Goal: Task Accomplishment & Management: Complete application form

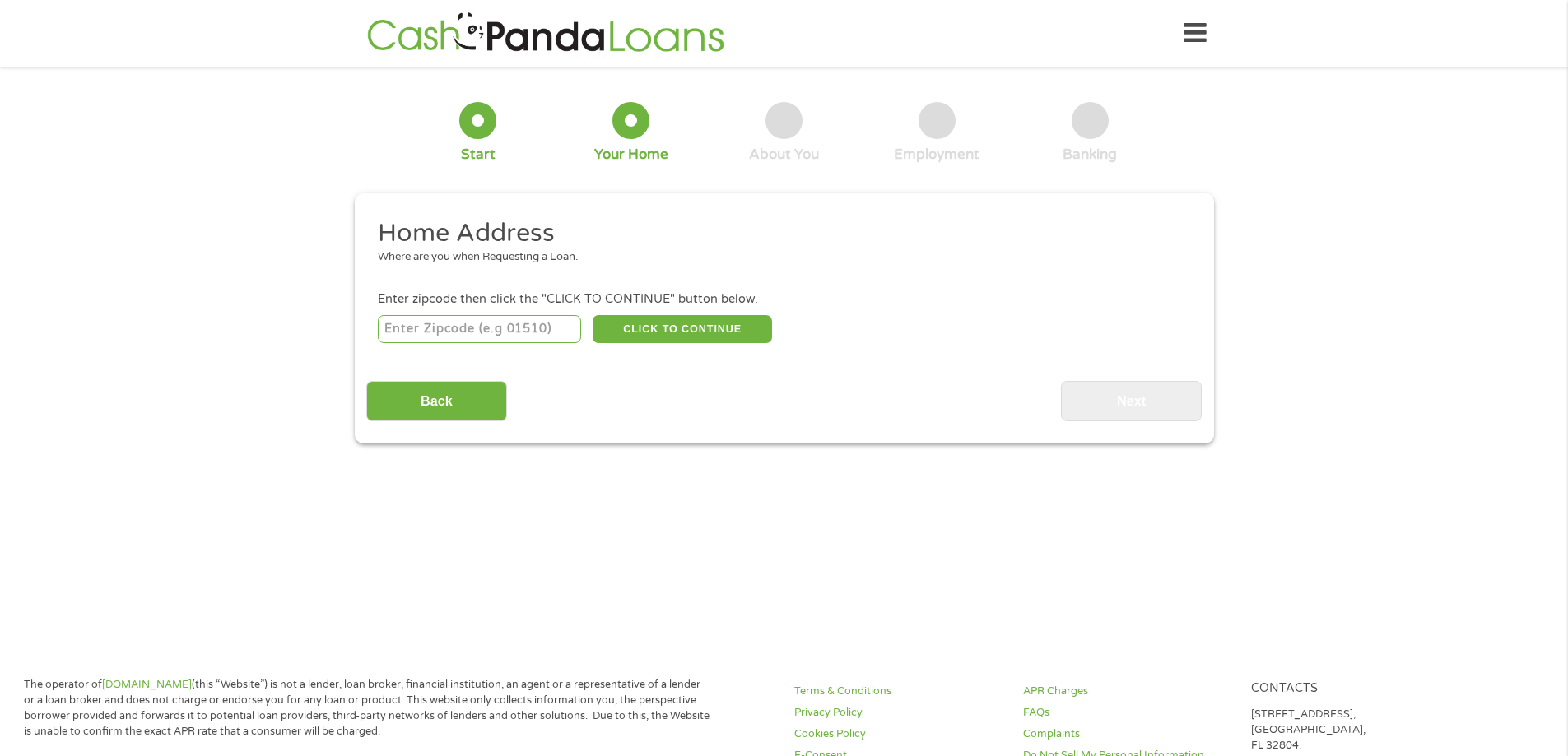
click at [568, 320] on input "number" at bounding box center [479, 328] width 203 height 28
type input "86503"
click at [751, 321] on button "CLICK TO CONTINUE" at bounding box center [682, 328] width 179 height 28
type input "86503"
type input "Chinle"
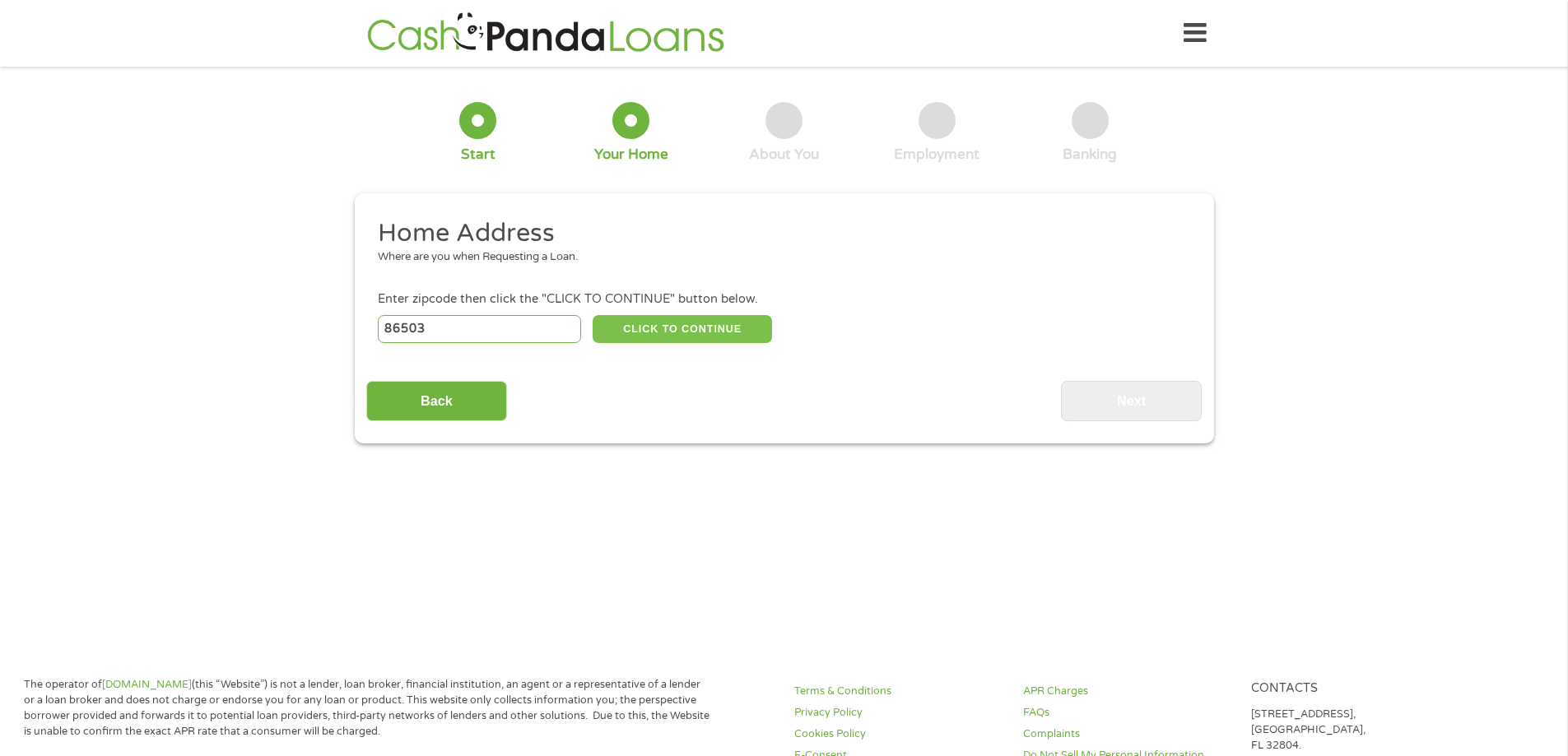
select select "[US_STATE]"
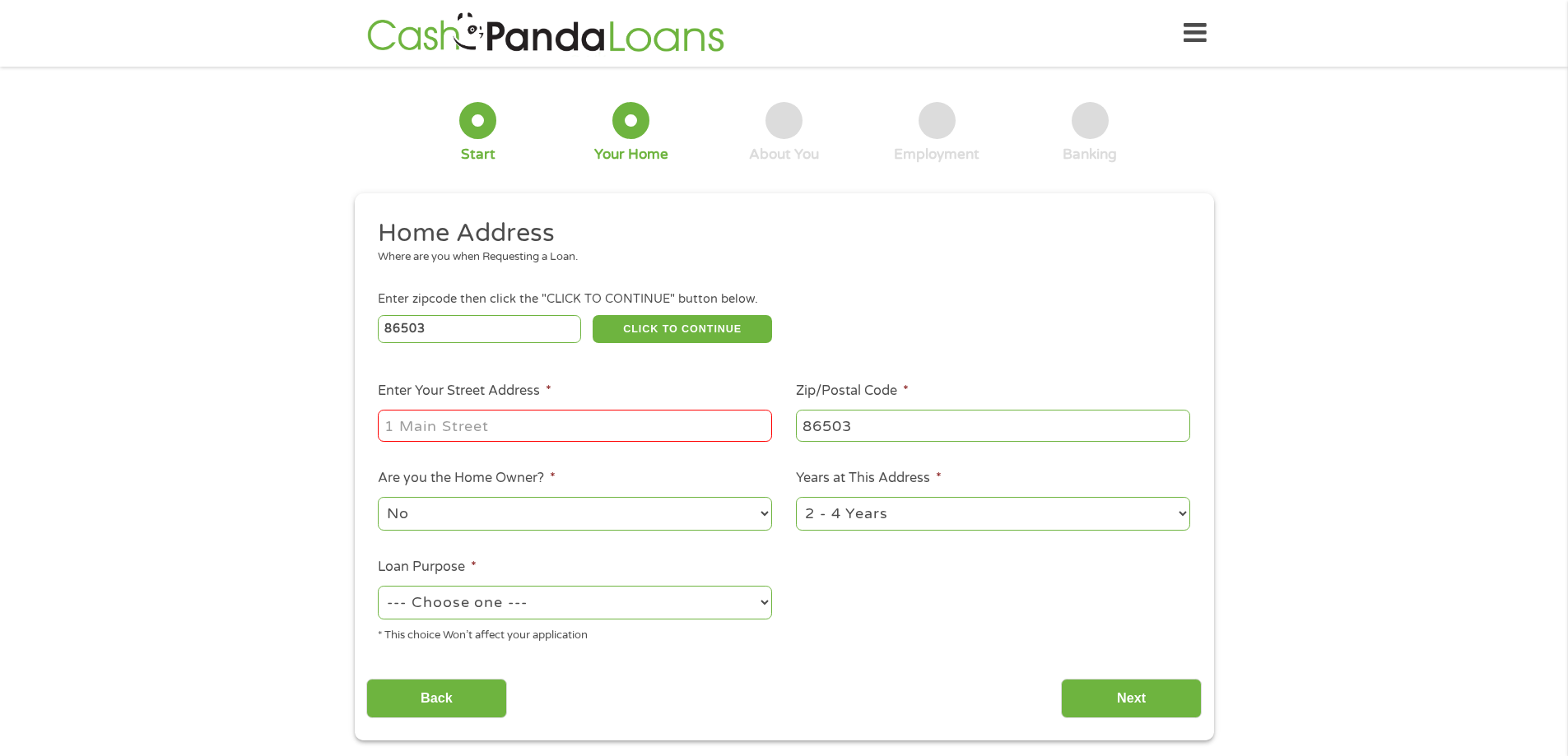
click at [438, 425] on input "Enter Your Street Address *" at bounding box center [574, 426] width 394 height 31
type input "2 miles SE of [GEOGRAPHIC_DATA], [GEOGRAPHIC_DATA] 86503"
click at [1180, 517] on select "1 Year or less 1 - 2 Years 2 - 4 Years Over 4 Years" at bounding box center [992, 513] width 394 height 34
click at [1094, 638] on ul "Home Address Where are you when Requesting a Loan. Enter zipcode then click the…" at bounding box center [783, 437] width 835 height 439
click at [765, 603] on select "--- Choose one --- Pay Bills Debt Consolidation Home Improvement Major Purchase…" at bounding box center [574, 602] width 394 height 34
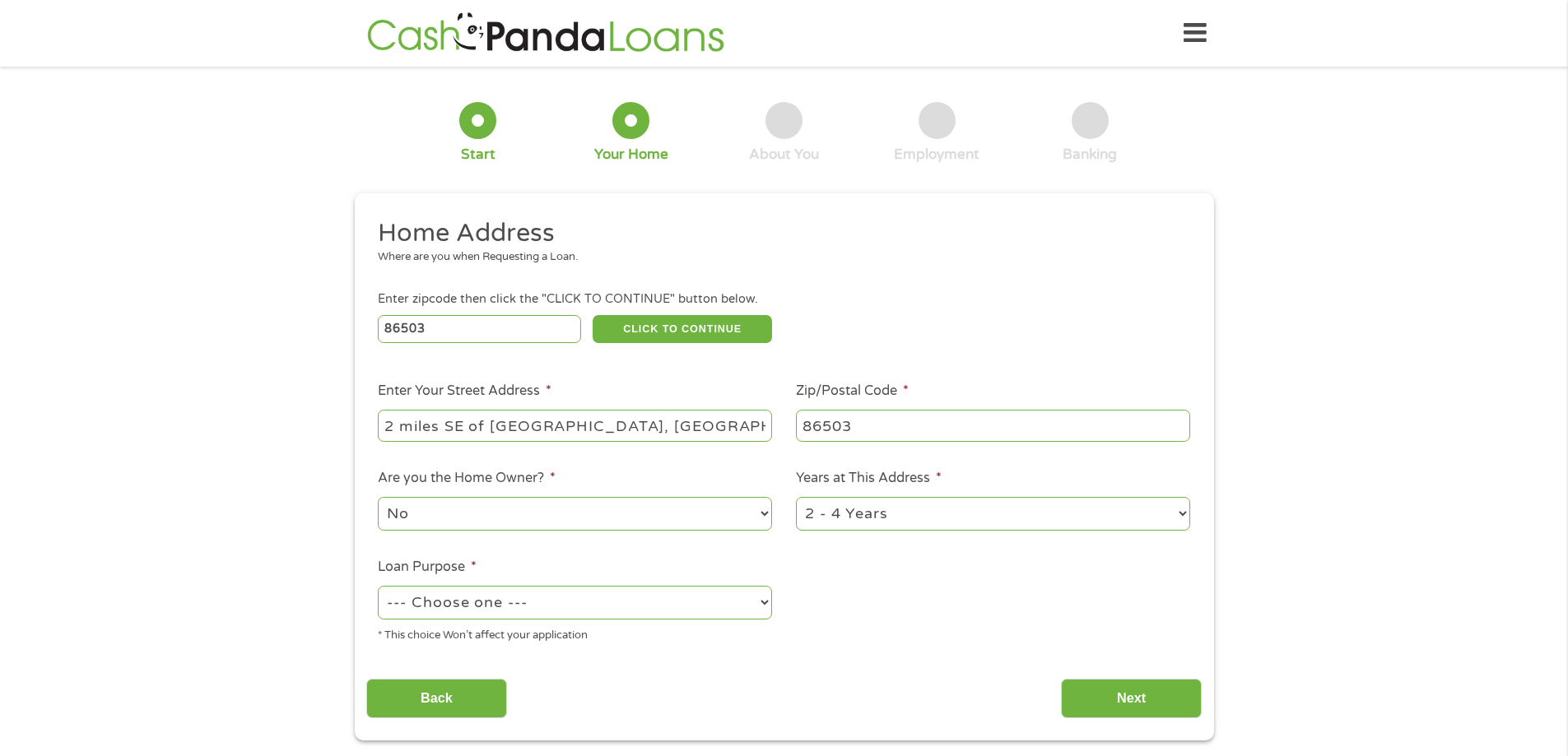
select select "homeimprovement"
click at [378, 586] on select "--- Choose one --- Pay Bills Debt Consolidation Home Improvement Major Purchase…" at bounding box center [574, 602] width 394 height 34
click at [1088, 702] on input "Next" at bounding box center [1131, 699] width 141 height 40
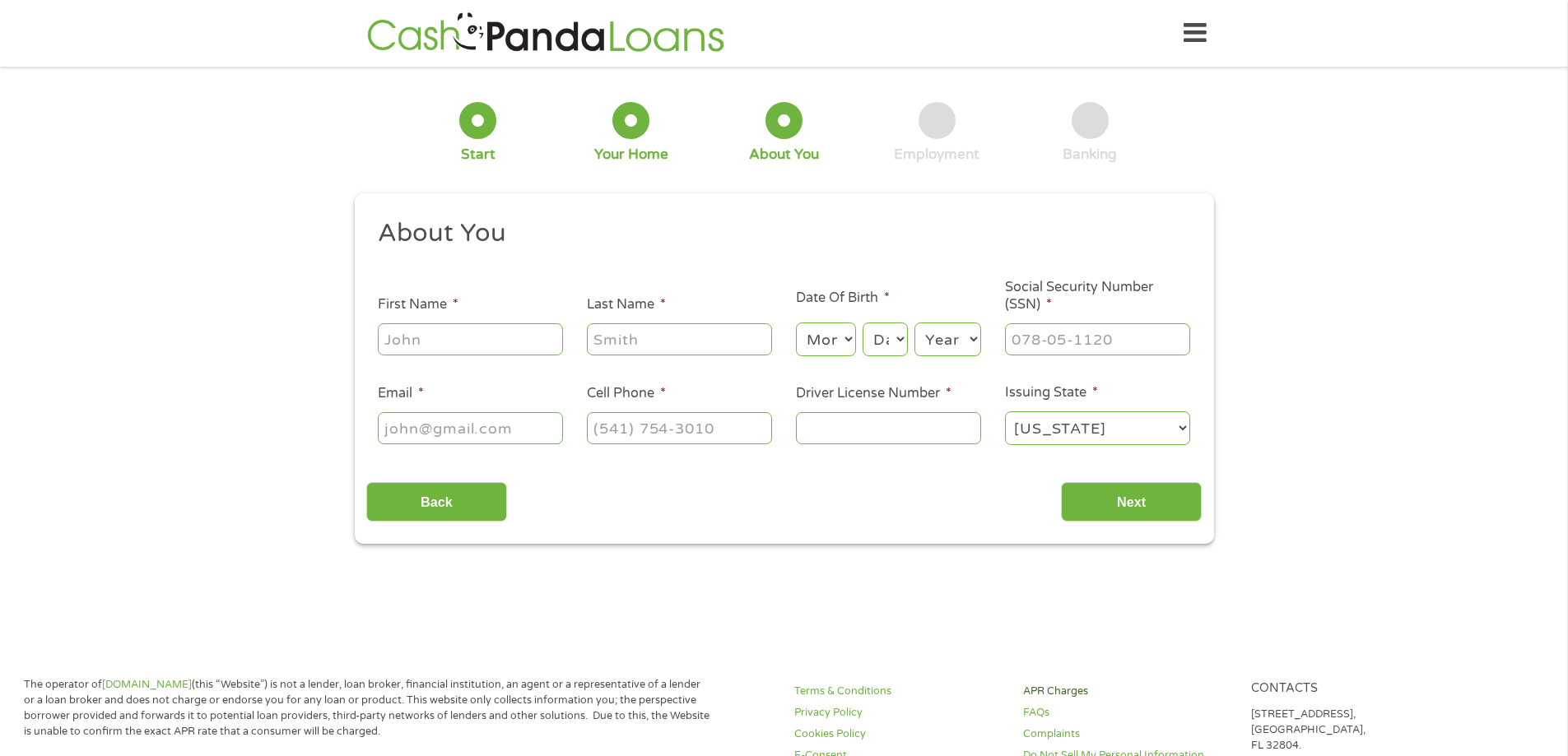
scroll to position [7, 7]
click at [524, 359] on ul "About You This field is hidden when viewing the form Title * --- Choose one ---…" at bounding box center [783, 339] width 835 height 243
click at [525, 351] on input "First Name *" at bounding box center [470, 339] width 185 height 31
type input "Victoria"
click at [636, 353] on input "Last Name *" at bounding box center [679, 339] width 185 height 31
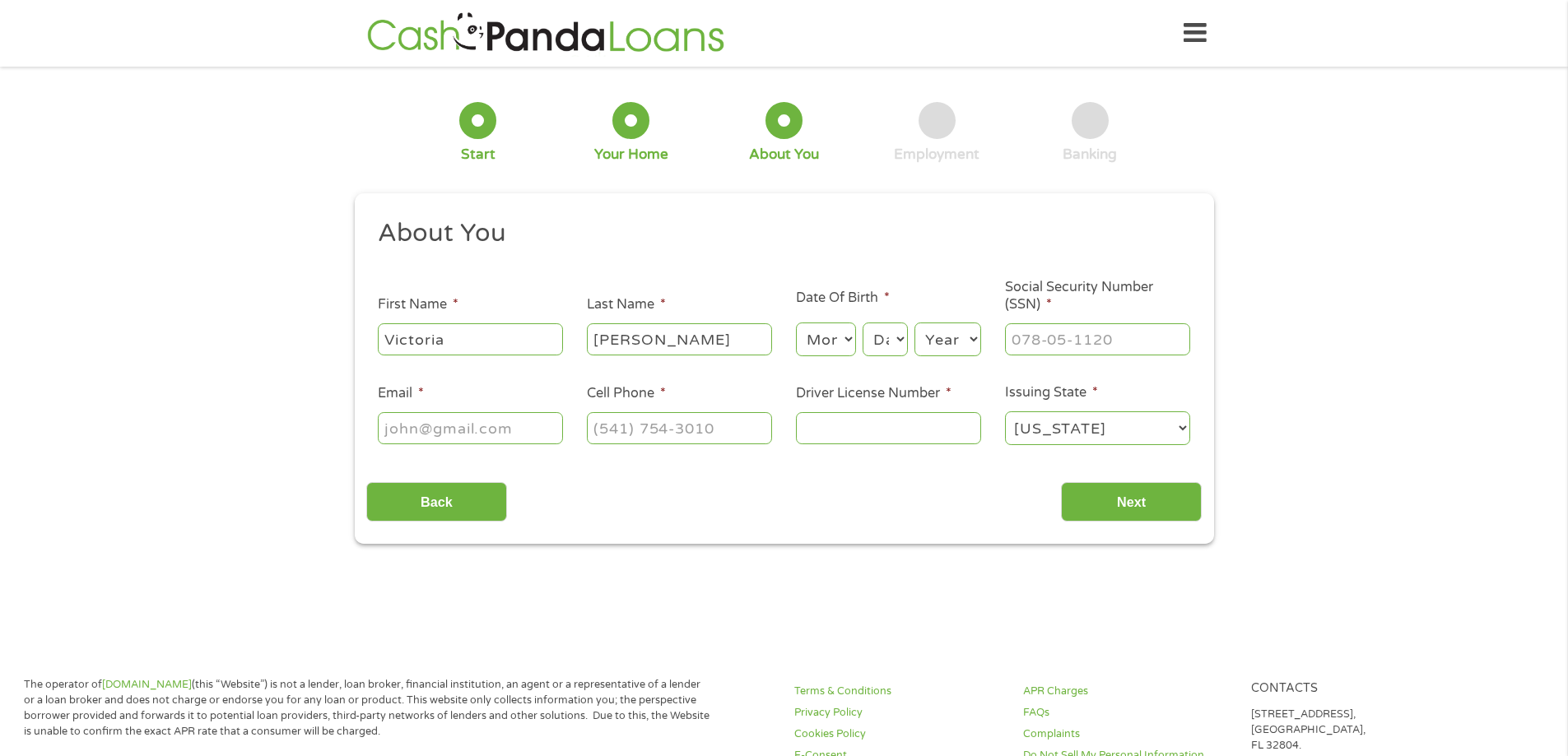
type input "[PERSON_NAME]"
click at [841, 337] on select "Month 1 2 3 4 5 6 7 8 9 10 11 12" at bounding box center [825, 339] width 60 height 34
select select "12"
click at [796, 323] on select "Month 1 2 3 4 5 6 7 8 9 10 11 12" at bounding box center [825, 339] width 60 height 34
click at [886, 342] on select "Day 1 2 3 4 5 6 7 8 9 10 11 12 13 14 15 16 17 18 19 20 21 22 23 24 25 26 27 28 …" at bounding box center [884, 339] width 44 height 34
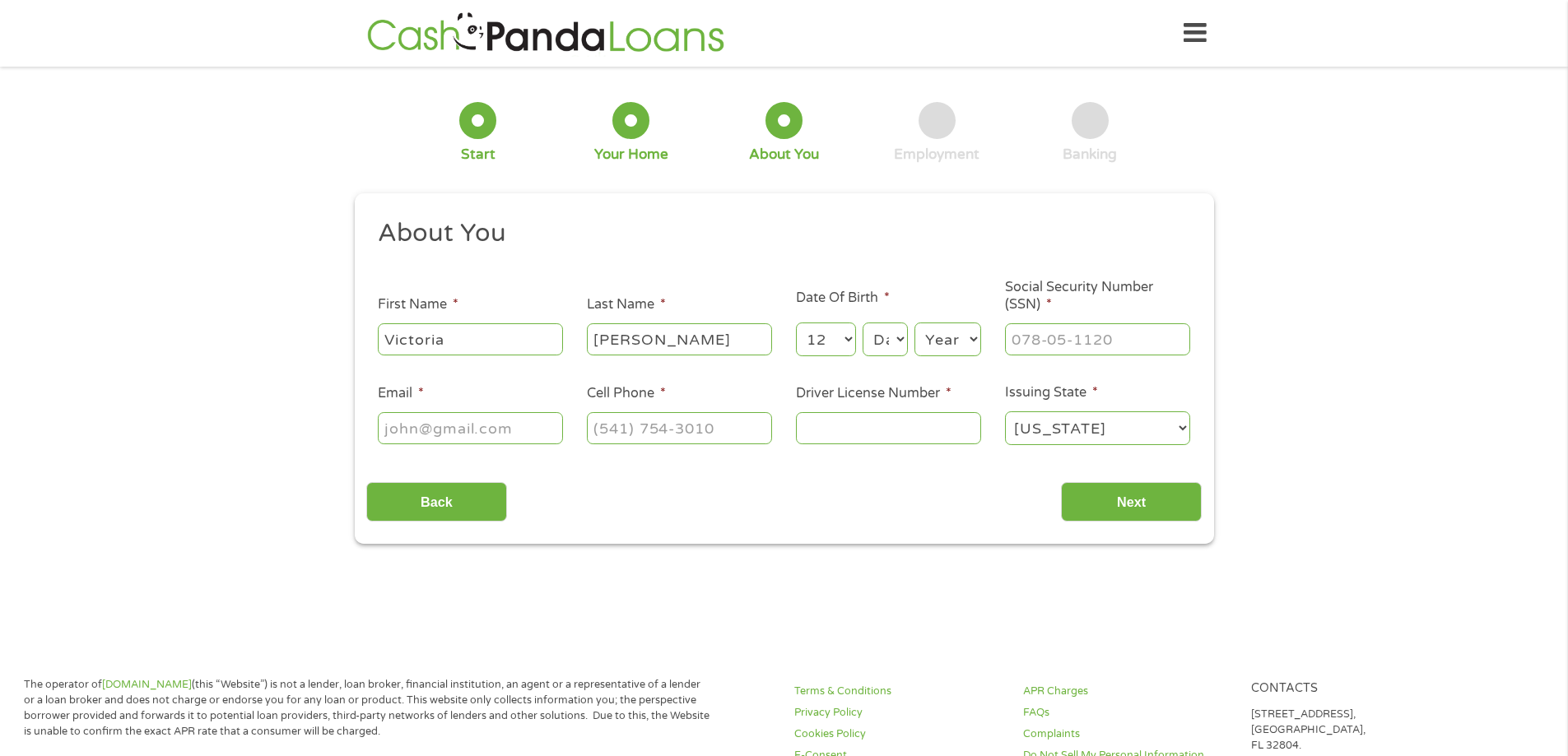
select select "16"
click at [862, 323] on select "Day 1 2 3 4 5 6 7 8 9 10 11 12 13 14 15 16 17 18 19 20 21 22 23 24 25 26 27 28 …" at bounding box center [884, 339] width 44 height 34
click at [954, 330] on select "Year [DATE] 2006 2005 2004 2003 2002 2001 2000 1999 1998 1997 1996 1995 1994 19…" at bounding box center [947, 339] width 66 height 34
select select "1974"
click at [914, 323] on select "Year [DATE] 2006 2005 2004 2003 2002 2001 2000 1999 1998 1997 1996 1995 1994 19…" at bounding box center [947, 339] width 66 height 34
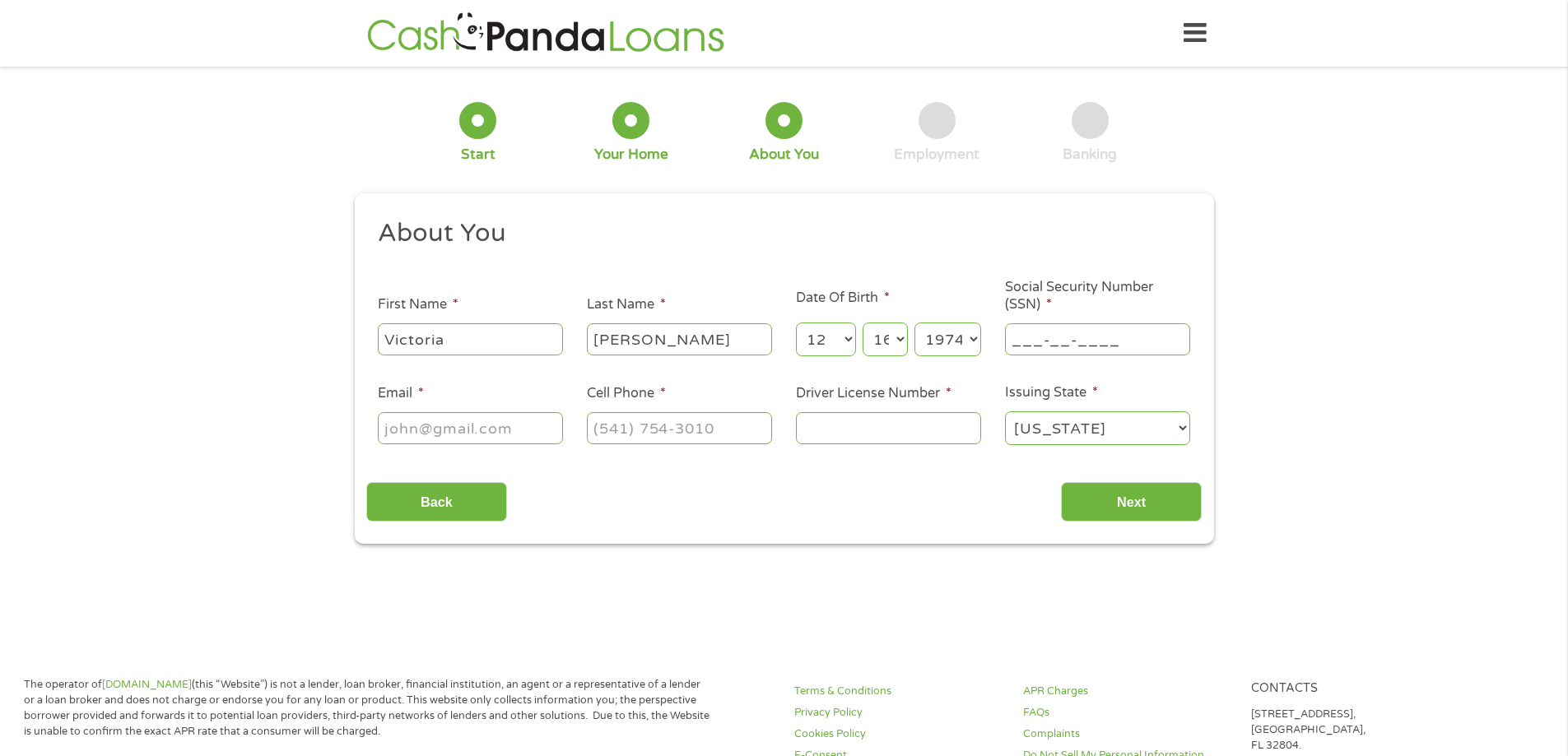
click at [1020, 340] on input "___-__-____" at bounding box center [1097, 339] width 185 height 31
type input "527-51-1280"
click at [449, 426] on input "Email *" at bounding box center [470, 428] width 185 height 31
type input "[EMAIL_ADDRESS][DOMAIN_NAME]"
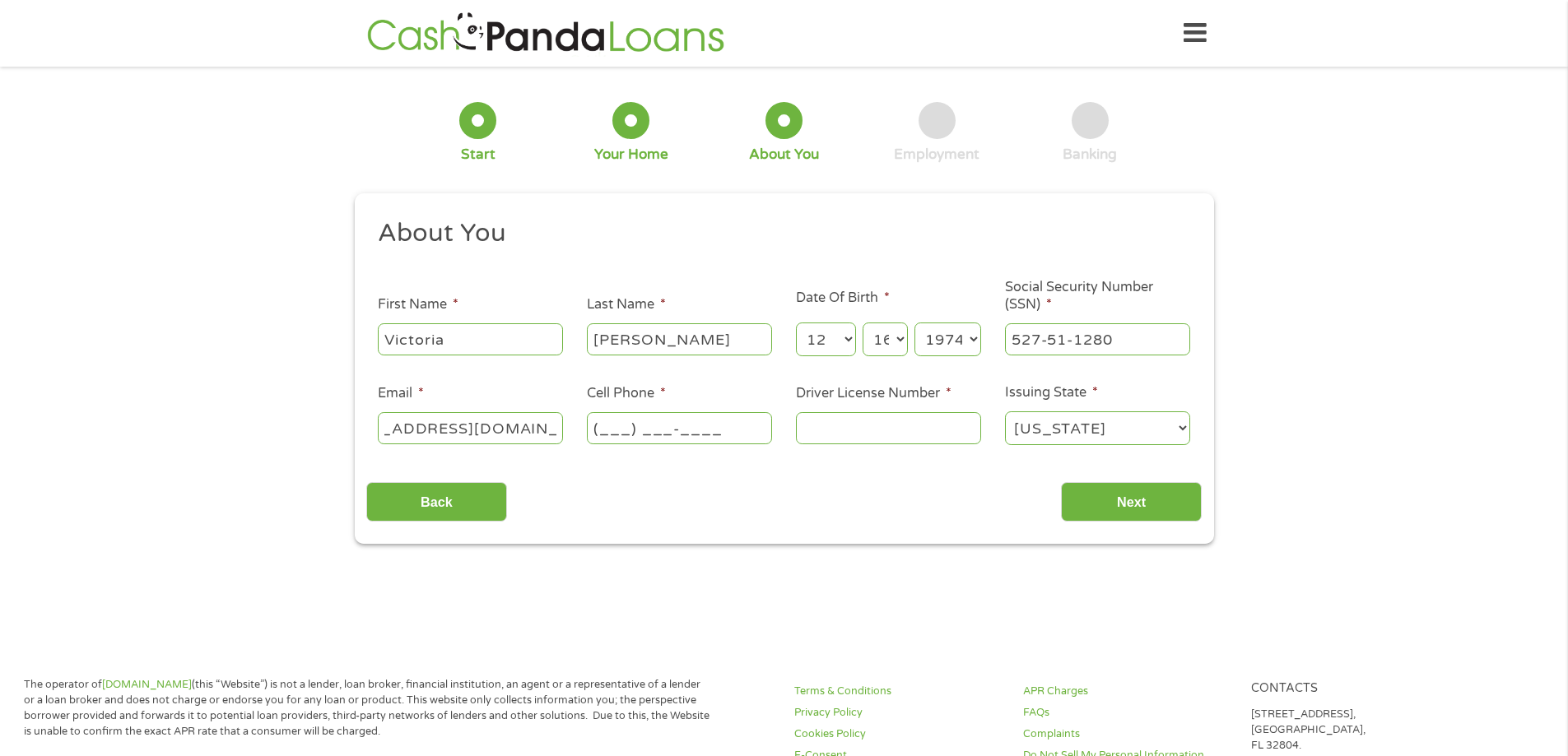
scroll to position [0, 0]
click at [591, 429] on input "(___) ___-____" at bounding box center [679, 428] width 185 height 31
type input "[PHONE_NUMBER]"
click at [865, 433] on input "Driver License Number *" at bounding box center [888, 428] width 185 height 31
type input "AZDL527511280"
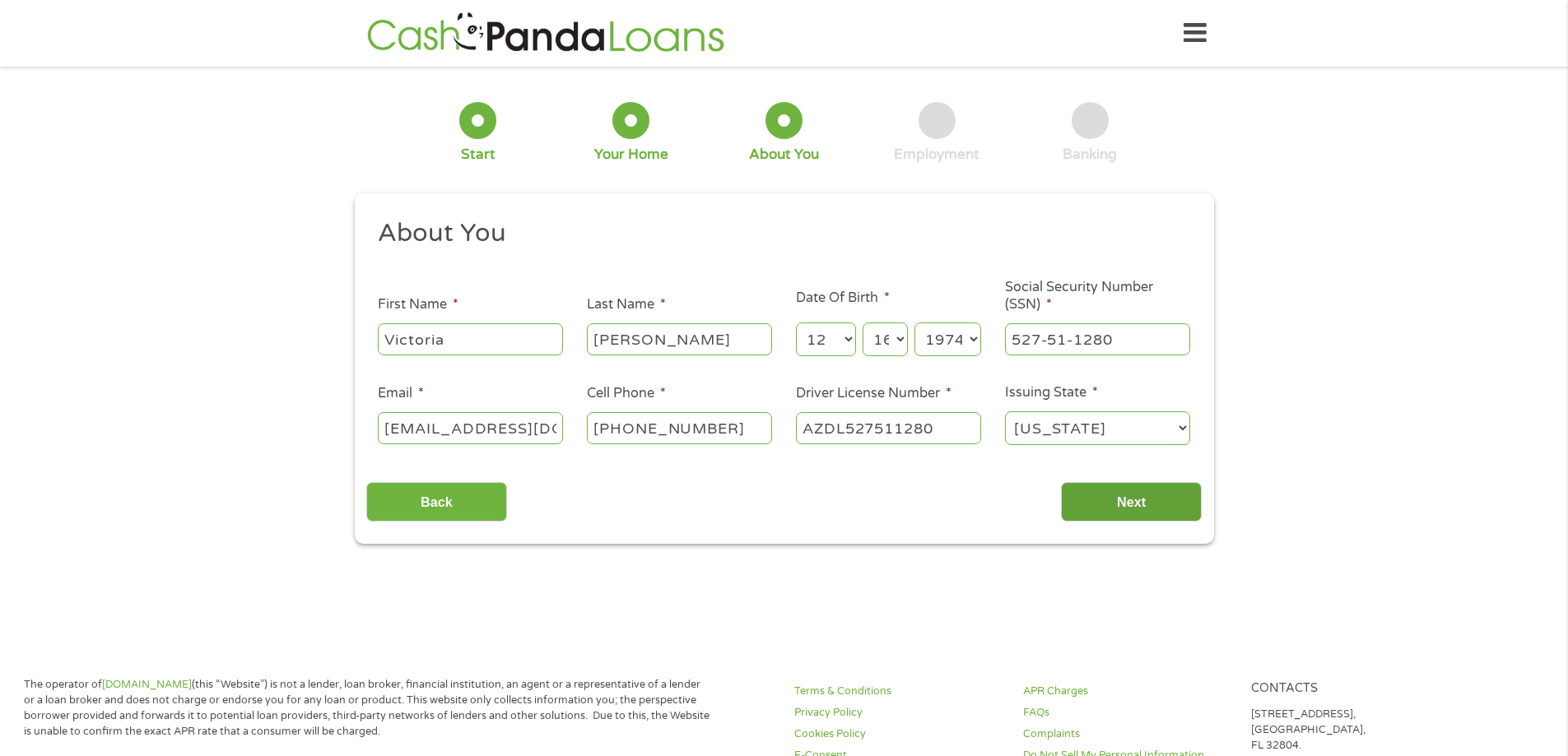
click at [1111, 489] on input "Next" at bounding box center [1131, 503] width 141 height 40
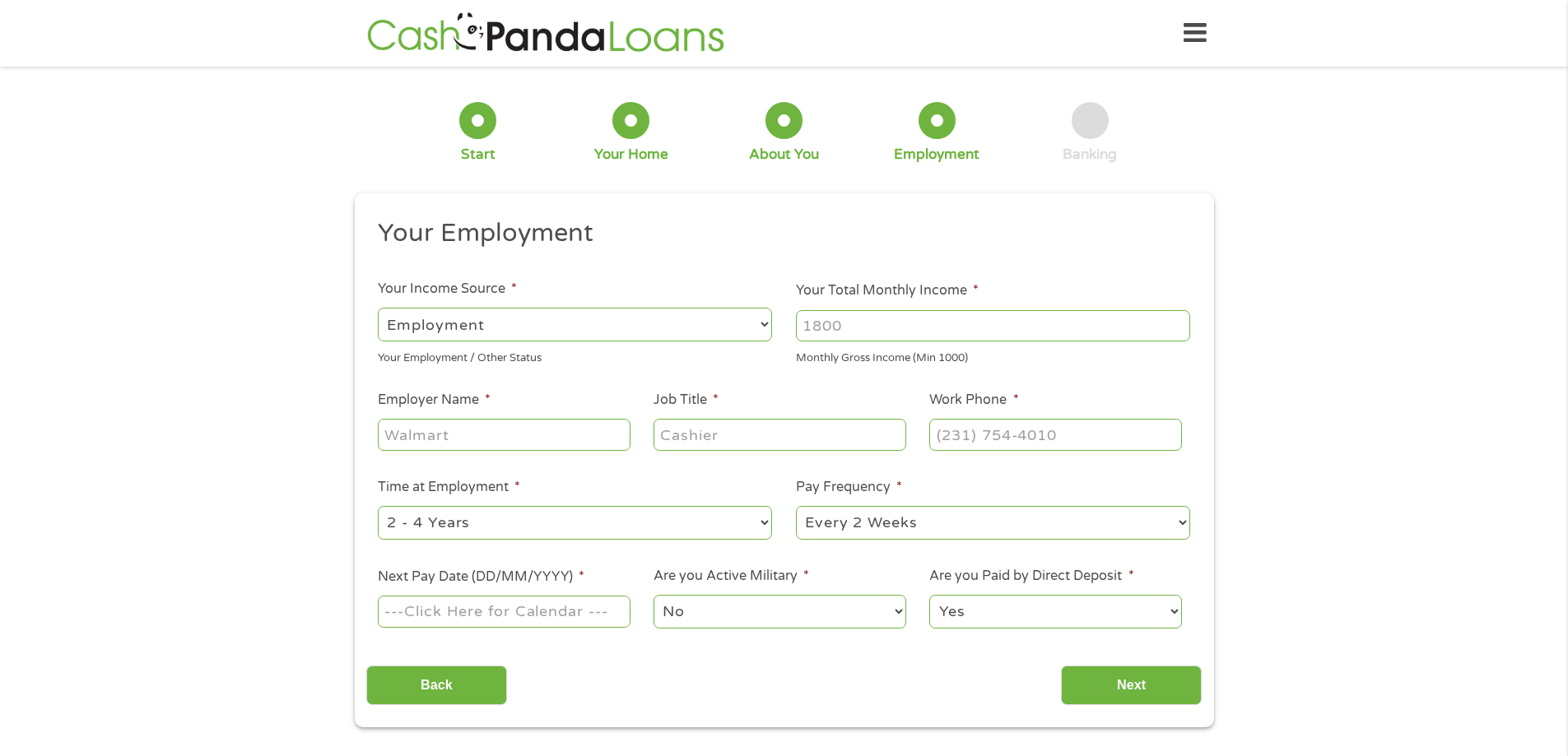
scroll to position [7, 7]
click at [737, 315] on select "--- Choose one --- Employment [DEMOGRAPHIC_DATA] Benefits" at bounding box center [574, 325] width 394 height 34
click at [378, 308] on select "--- Choose one --- Employment [DEMOGRAPHIC_DATA] Benefits" at bounding box center [574, 325] width 394 height 34
click at [902, 329] on input "Your Total Monthly Income *" at bounding box center [992, 326] width 394 height 31
type input "1"
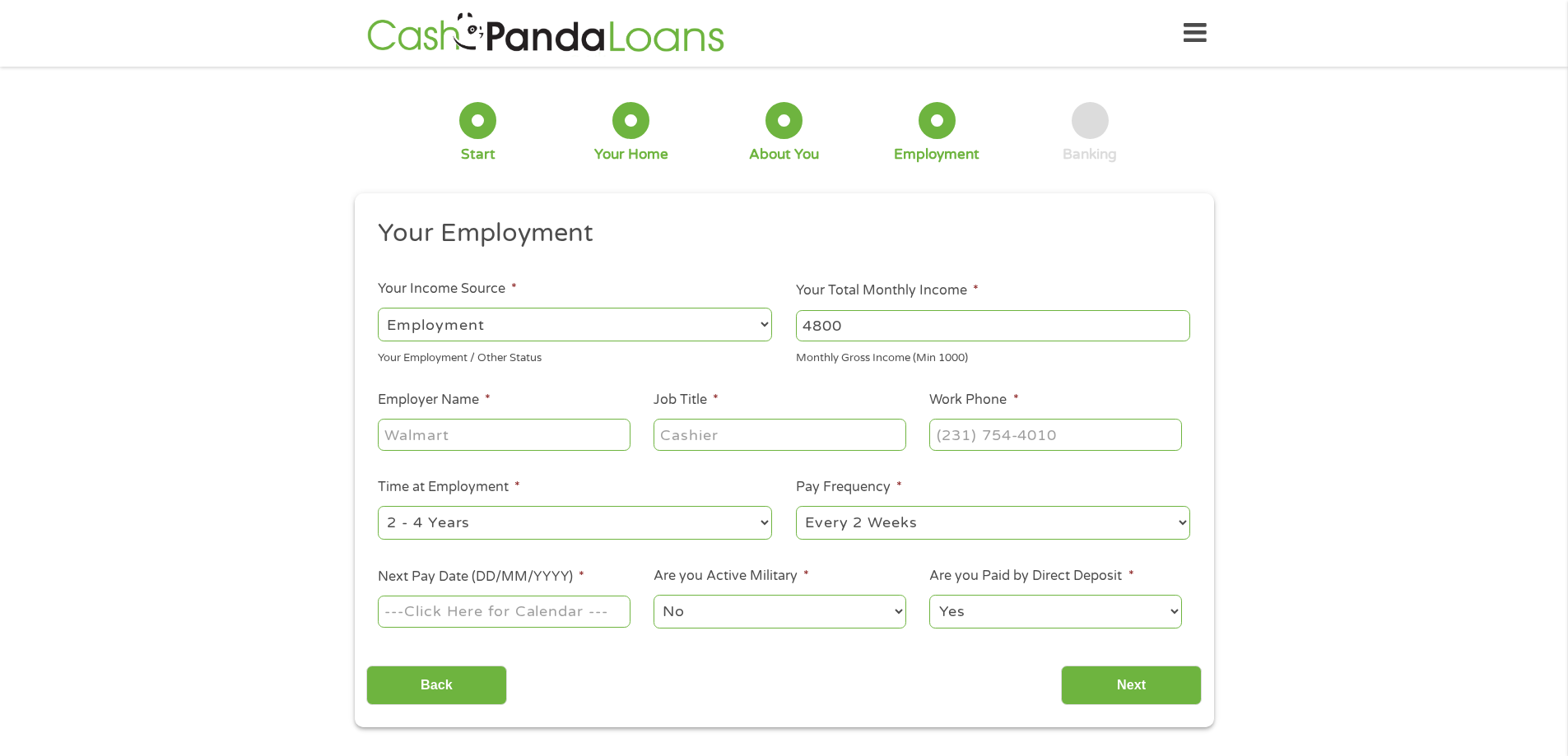
type input "4800"
drag, startPoint x: 523, startPoint y: 433, endPoint x: 534, endPoint y: 438, distance: 12.1
click at [523, 433] on input "Employer Name *" at bounding box center [503, 434] width 251 height 31
type input "[GEOGRAPHIC_DATA]"
click at [676, 445] on input "Job Title *" at bounding box center [778, 434] width 251 height 31
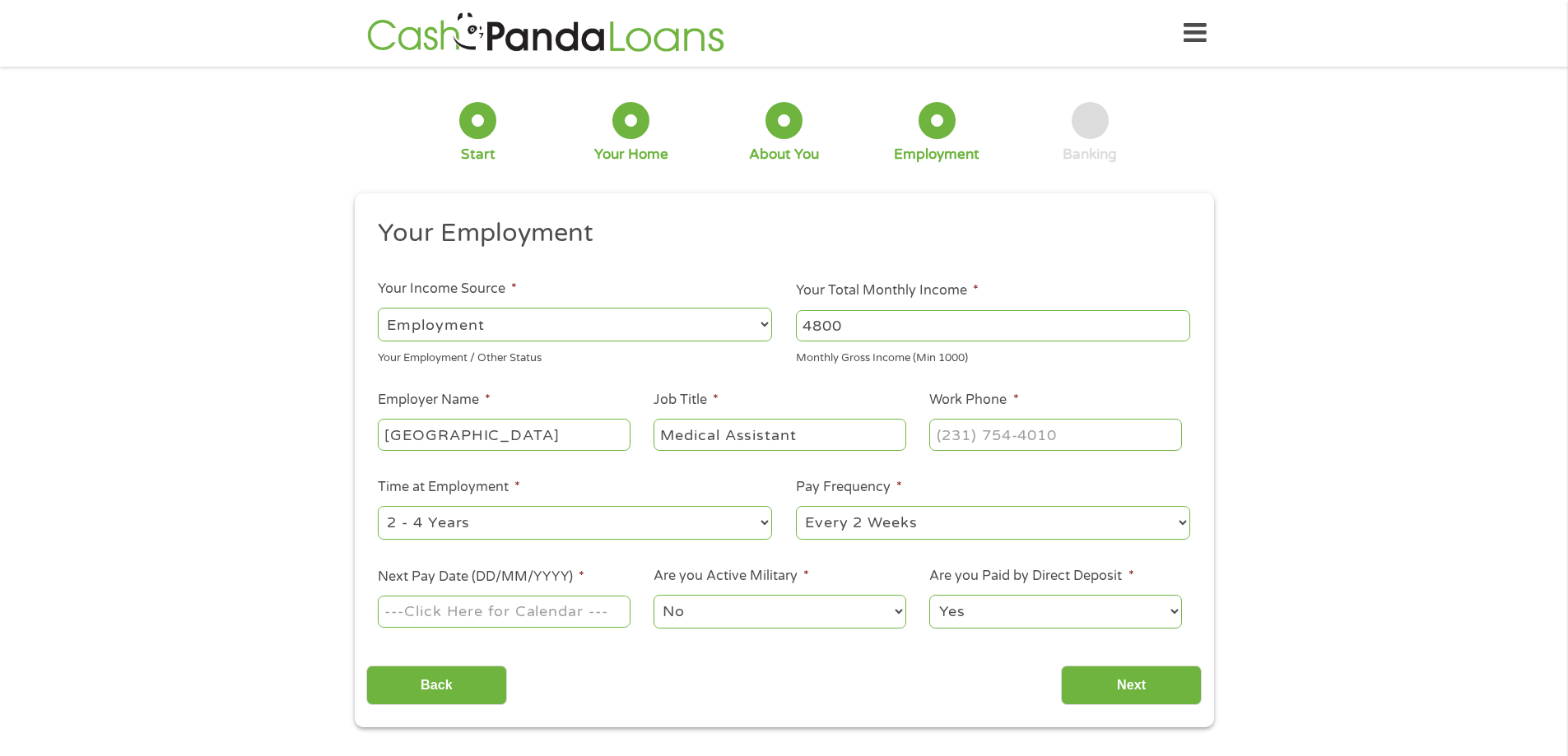
type input "Medical Assistant"
click at [1023, 439] on input "(___) ___-____" at bounding box center [1055, 434] width 251 height 31
type input "[PHONE_NUMBER]"
click at [764, 523] on select "--- Choose one --- 1 Year or less 1 - 2 Years 2 - 4 Years Over 4 Years" at bounding box center [574, 522] width 394 height 34
select select "60months"
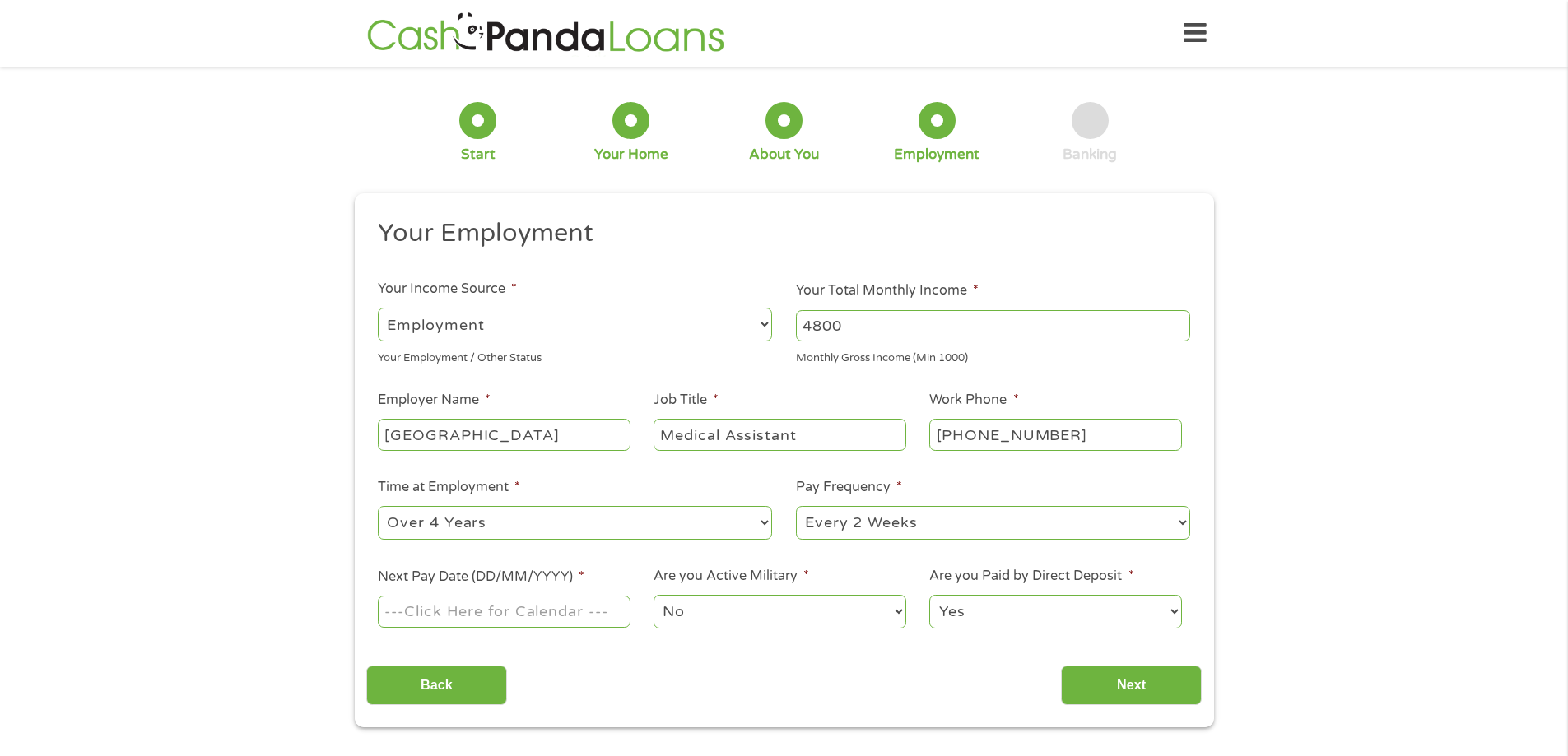
click at [378, 506] on select "--- Choose one --- 1 Year or less 1 - 2 Years 2 - 4 Years Over 4 Years" at bounding box center [574, 522] width 394 height 34
click at [518, 625] on input "Next Pay Date (DD/MM/YYYY) *" at bounding box center [503, 612] width 251 height 31
type input "[DATE]"
click at [1137, 691] on input "Next" at bounding box center [1131, 686] width 141 height 40
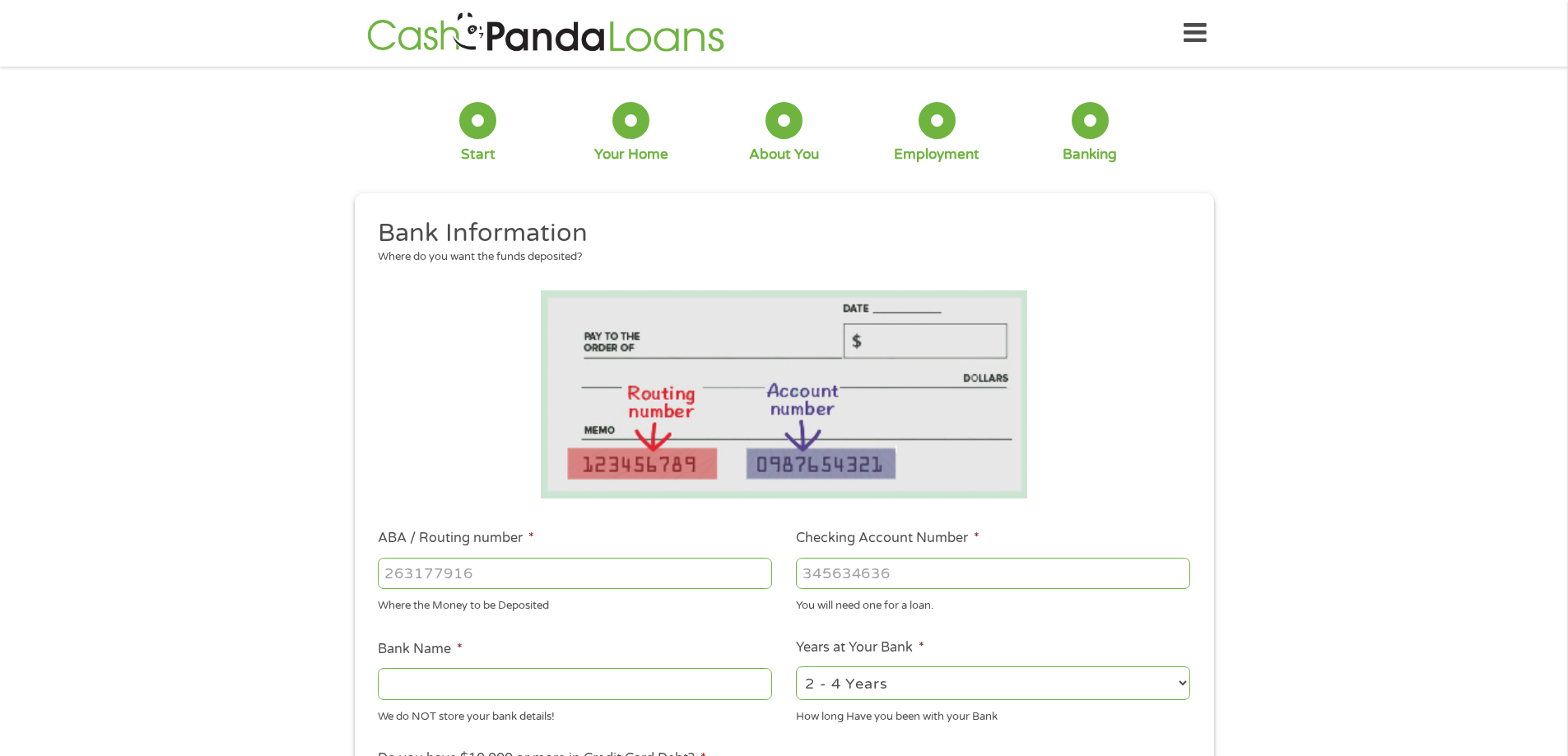
click at [529, 580] on input "ABA / Routing number *" at bounding box center [574, 573] width 394 height 31
type input "325070980"
type input "[US_STATE] FEDERALNA"
type input "325070980"
click at [912, 562] on input "Checking Account Number *" at bounding box center [992, 573] width 394 height 31
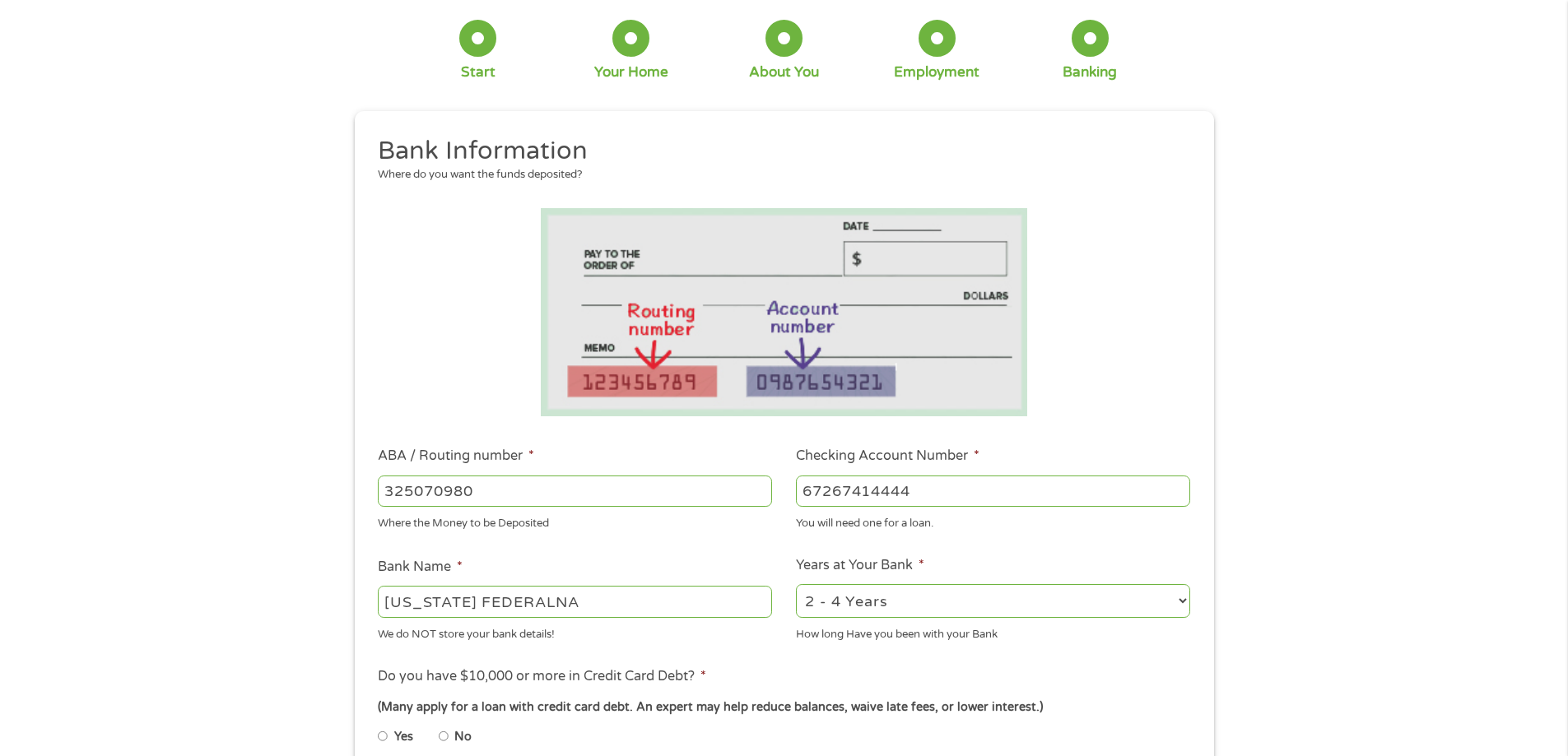
scroll to position [247, 0]
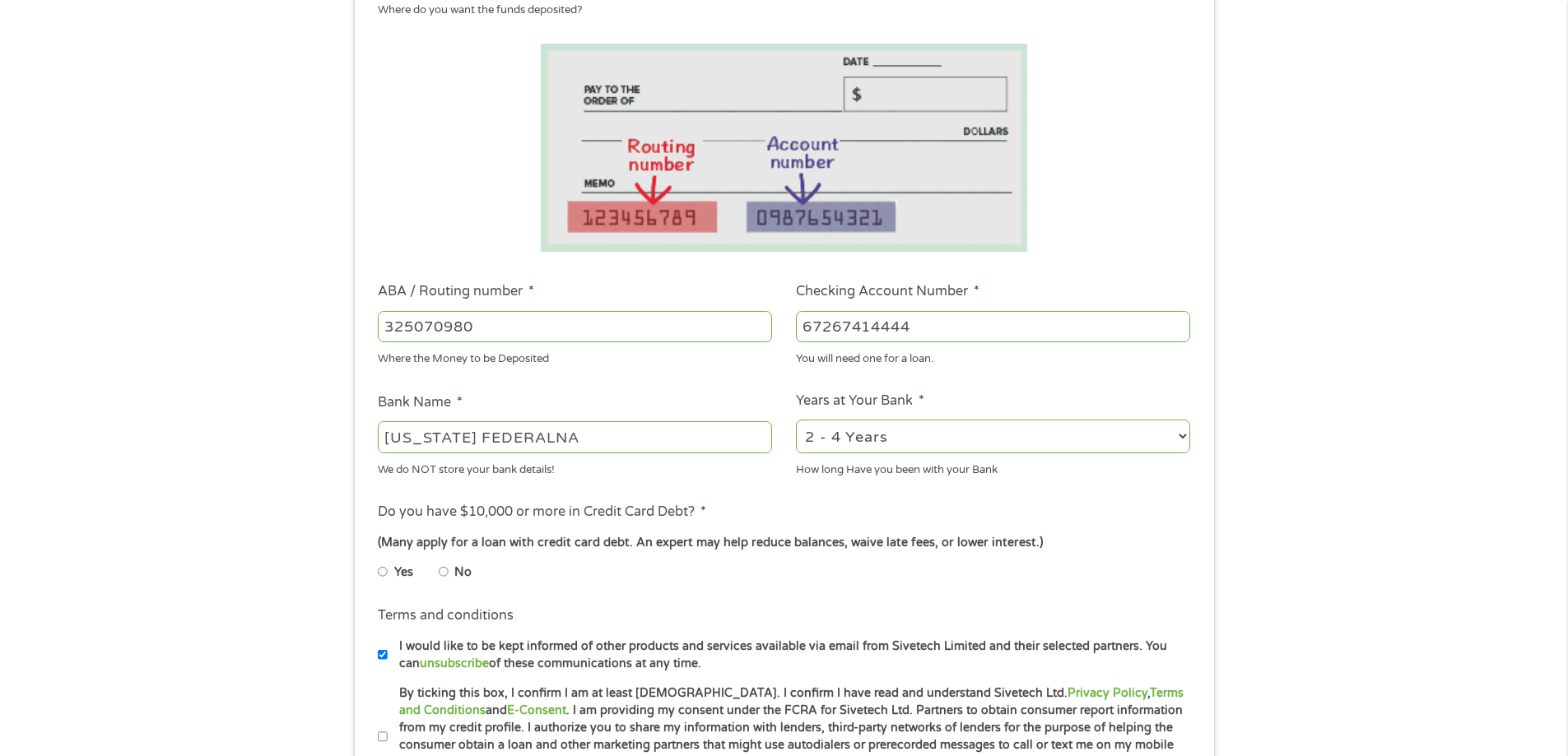
type input "67267414444"
click at [1177, 437] on select "2 - 4 Years 6 - 12 Months 1 - 2 Years Over 4 Years" at bounding box center [992, 436] width 394 height 34
select select "12months"
click at [796, 420] on select "2 - 4 Years 6 - 12 Months 1 - 2 Years Over 4 Years" at bounding box center [992, 436] width 394 height 34
click at [444, 571] on input "No" at bounding box center [443, 571] width 10 height 26
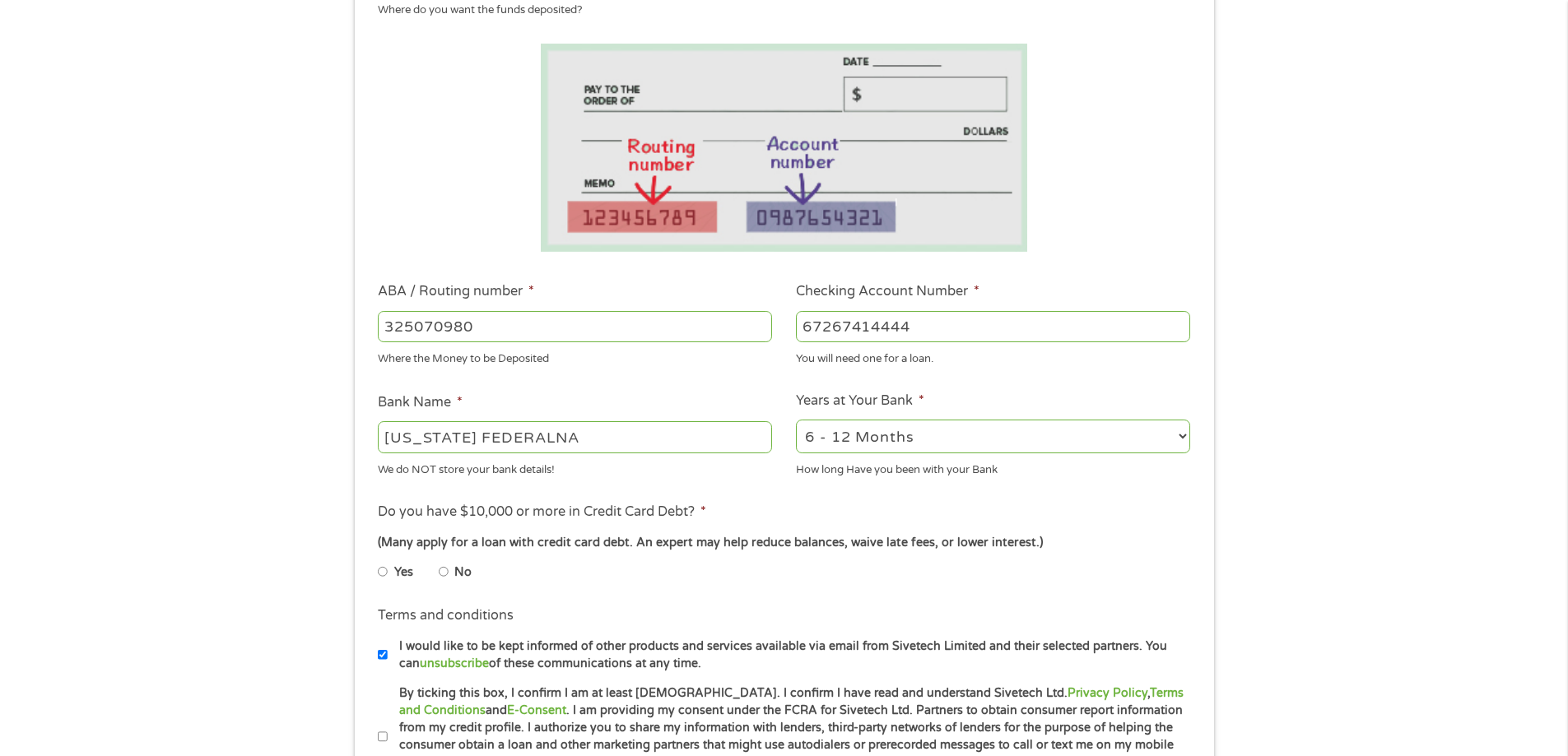
radio input "true"
click at [935, 319] on input "67267414444" at bounding box center [992, 326] width 394 height 31
type input "6"
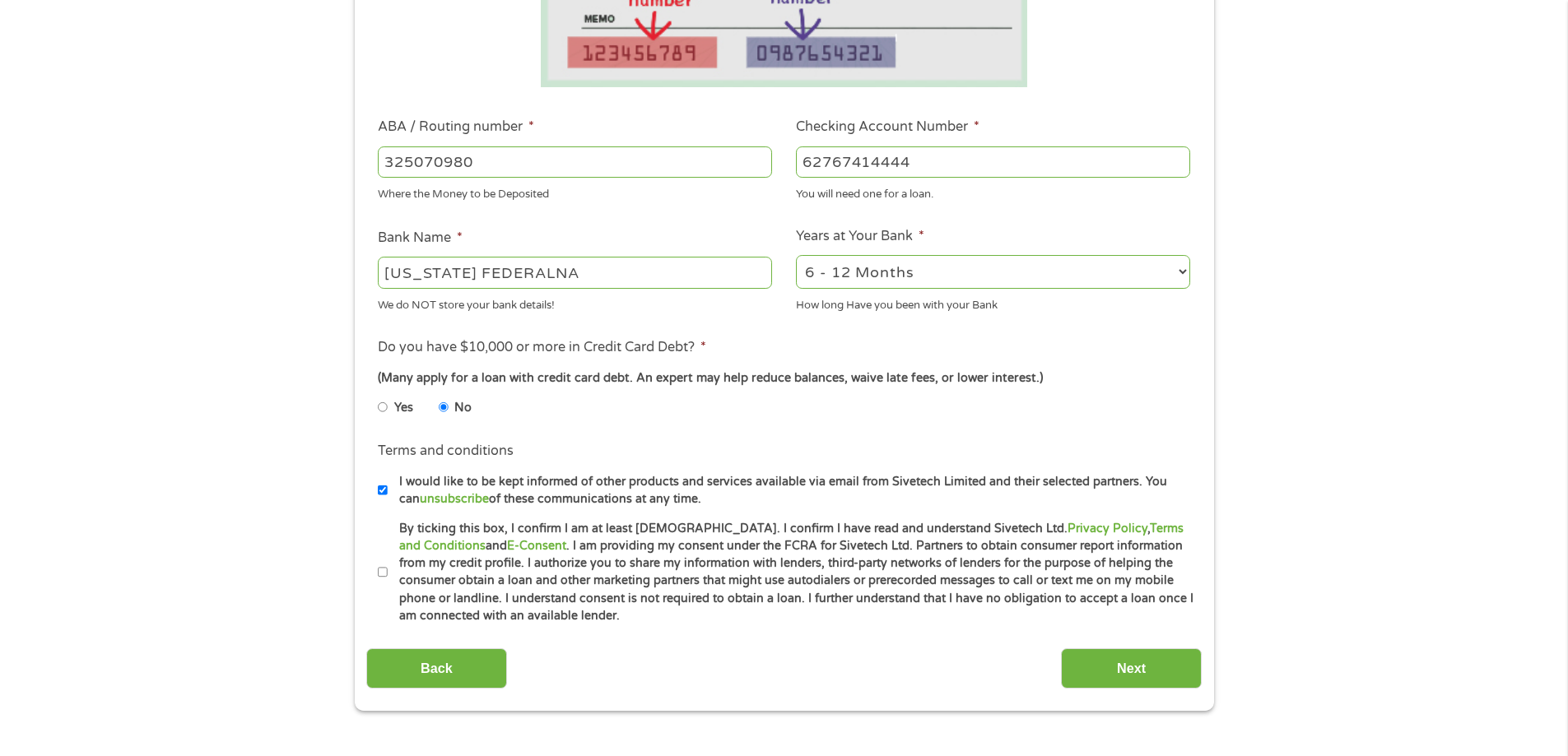
scroll to position [494, 0]
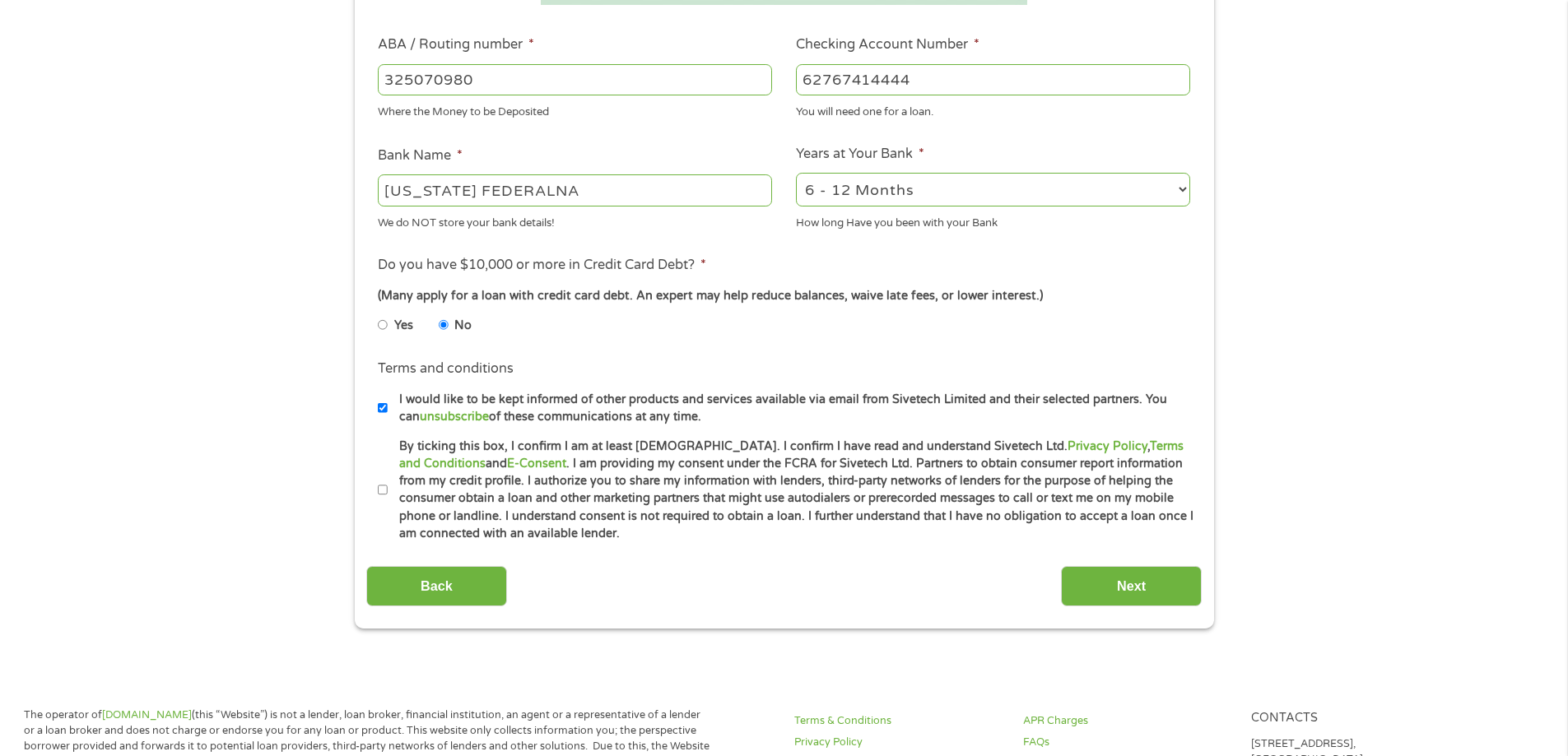
type input "62767414444"
click at [385, 492] on input "By ticking this box, I confirm I am at least [DEMOGRAPHIC_DATA]. I confirm I ha…" at bounding box center [382, 490] width 10 height 26
checkbox input "true"
click at [1134, 586] on input "Next" at bounding box center [1131, 587] width 141 height 40
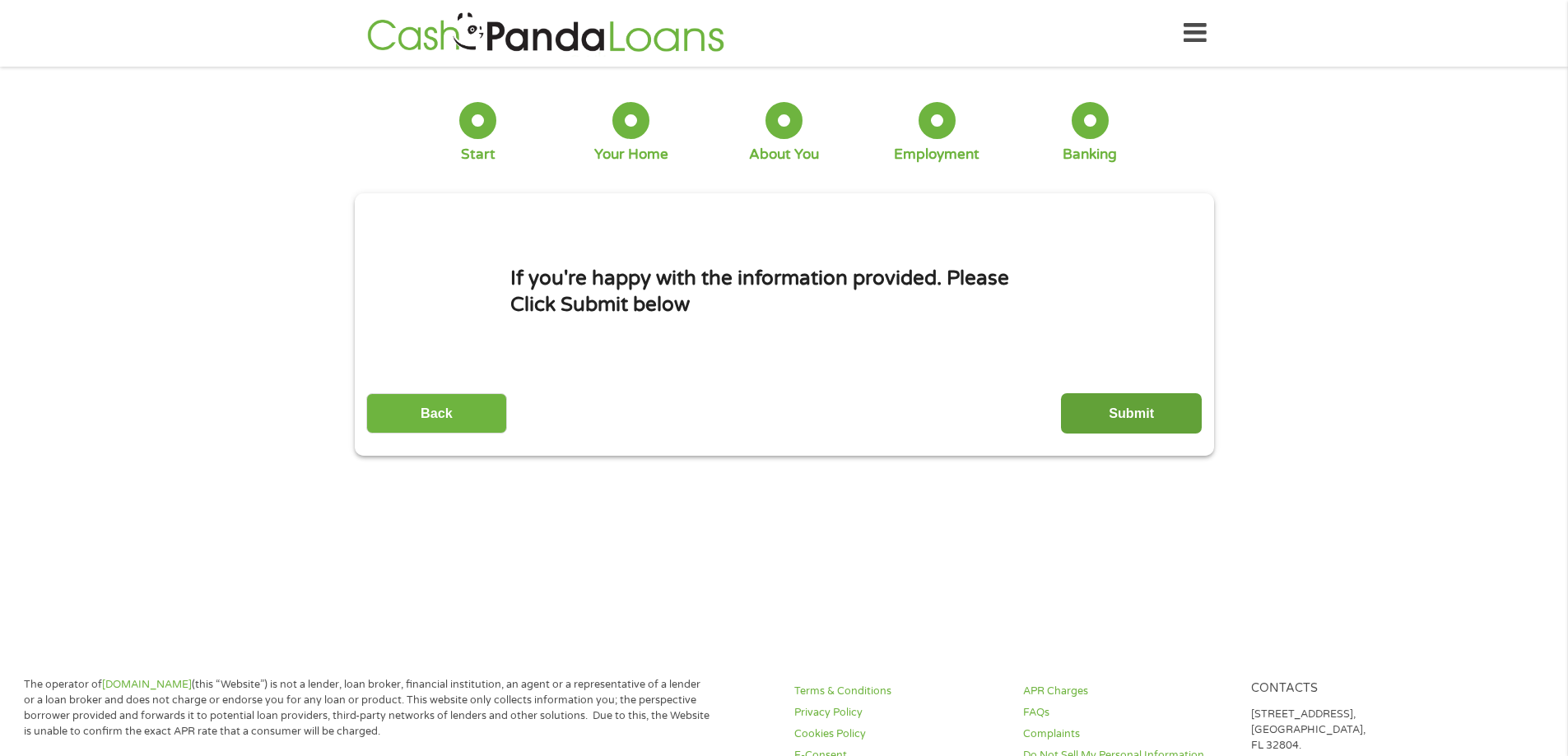
click at [1088, 415] on input "Submit" at bounding box center [1131, 413] width 141 height 40
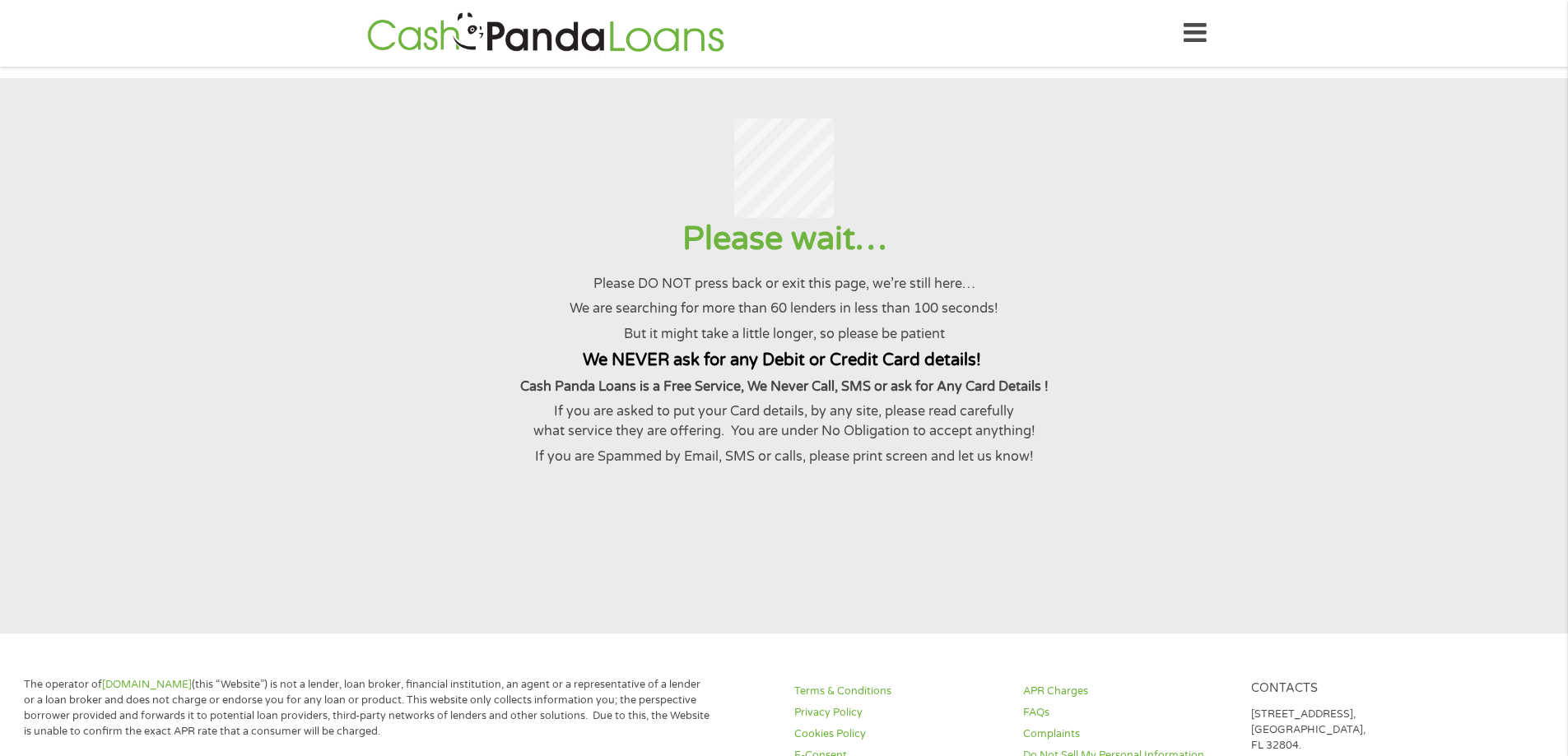
click at [1082, 563] on section "Please wait… Please DO NOT press back or exit this page, we’re still here… We a…" at bounding box center [784, 355] width 1568 height 556
click at [1389, 319] on p "We are searching for more than 60 lenders in less than 100 seconds!" at bounding box center [784, 308] width 1528 height 20
click at [1175, 453] on div "Please wait… Please DO NOT press back or exit this page, we’re still here… We a…" at bounding box center [784, 341] width 1528 height 248
